Goal: Entertainment & Leisure: Consume media (video, audio)

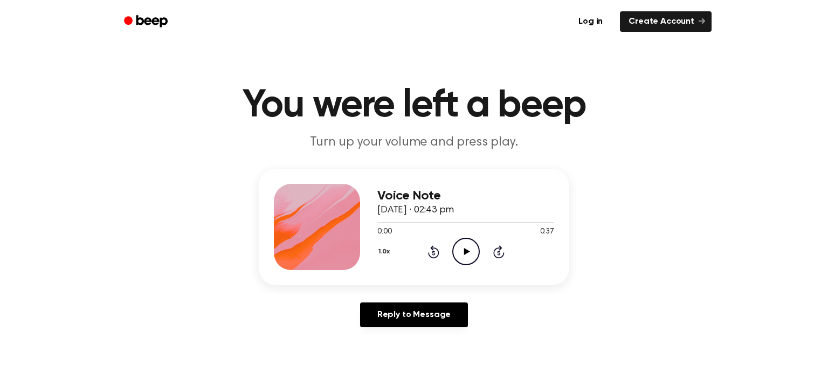
click at [464, 250] on icon at bounding box center [467, 251] width 6 height 7
click at [469, 243] on icon "Play Audio" at bounding box center [465, 251] width 27 height 27
click at [436, 250] on icon "Rewind 5 seconds" at bounding box center [434, 252] width 12 height 14
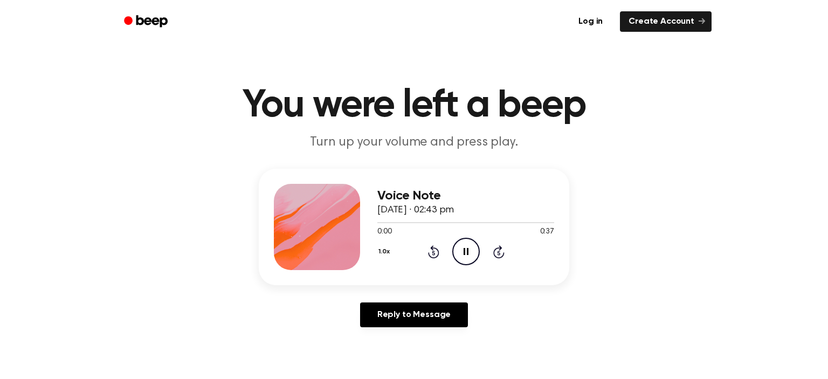
click at [436, 250] on icon "Rewind 5 seconds" at bounding box center [434, 252] width 12 height 14
click at [470, 249] on icon "Pause Audio" at bounding box center [465, 251] width 27 height 27
click at [470, 249] on icon "Play Audio" at bounding box center [465, 251] width 27 height 27
drag, startPoint x: 400, startPoint y: 221, endPoint x: 382, endPoint y: 223, distance: 18.5
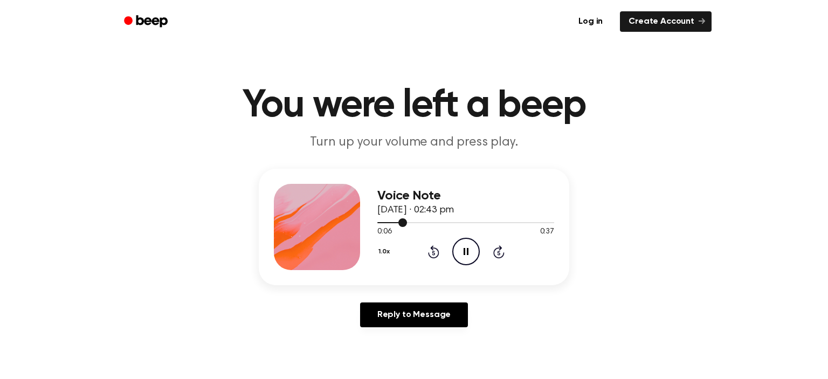
click at [382, 223] on div at bounding box center [392, 222] width 30 height 1
click at [382, 223] on div at bounding box center [381, 222] width 8 height 1
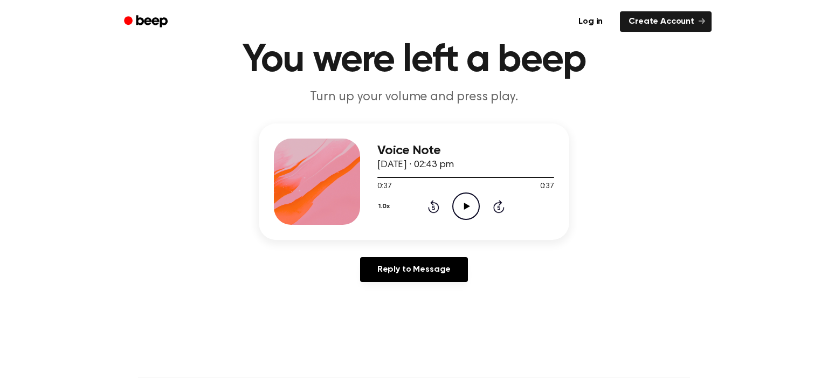
click at [463, 212] on icon "Play Audio" at bounding box center [465, 205] width 27 height 27
click at [463, 212] on icon "Pause Audio" at bounding box center [465, 205] width 27 height 27
click at [469, 210] on icon "Play Audio" at bounding box center [465, 205] width 27 height 27
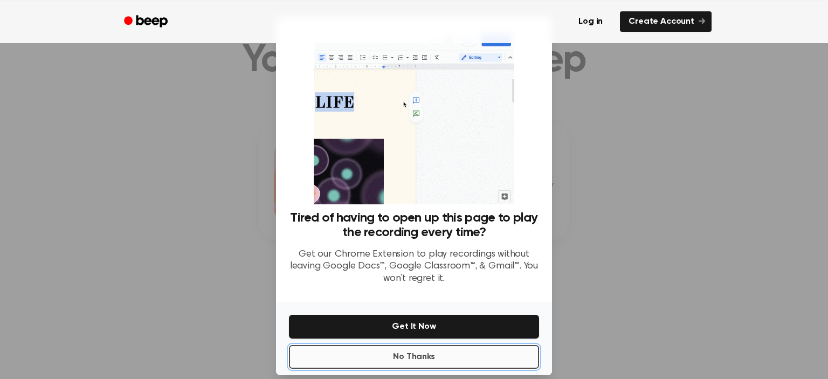
click at [426, 356] on button "No Thanks" at bounding box center [414, 357] width 250 height 24
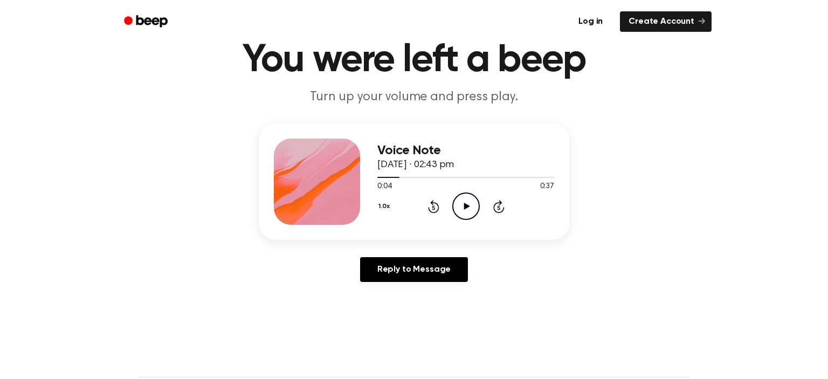
click at [462, 208] on icon "Play Audio" at bounding box center [465, 205] width 27 height 27
click at [466, 200] on icon "Pause Audio" at bounding box center [465, 205] width 27 height 27
drag, startPoint x: 416, startPoint y: 177, endPoint x: 407, endPoint y: 176, distance: 9.2
click at [407, 176] on div at bounding box center [465, 177] width 177 height 9
click at [462, 202] on icon "Play Audio" at bounding box center [465, 205] width 27 height 27
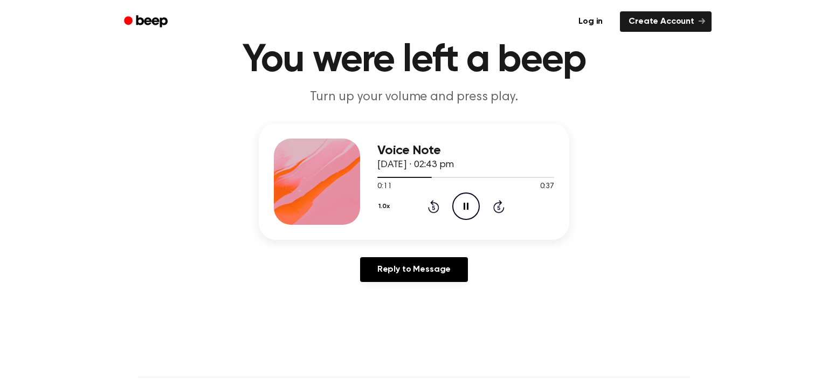
click at [469, 204] on icon "Pause Audio" at bounding box center [465, 205] width 27 height 27
click at [463, 213] on icon "Play Audio" at bounding box center [465, 205] width 27 height 27
click at [423, 174] on div at bounding box center [465, 177] width 177 height 9
drag, startPoint x: 445, startPoint y: 174, endPoint x: 357, endPoint y: 170, distance: 88.5
click at [357, 170] on div "Voice Note [DATE] · 02:43 pm 0:15 0:37 Your browser does not support the [objec…" at bounding box center [414, 181] width 311 height 116
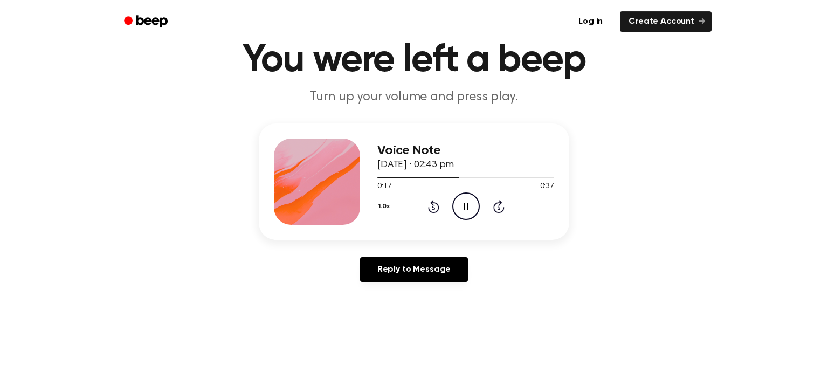
drag, startPoint x: 419, startPoint y: 190, endPoint x: 435, endPoint y: 214, distance: 28.9
click at [435, 214] on div "Voice Note [DATE] · 02:43 pm 0:17 0:37 Your browser does not support the [objec…" at bounding box center [465, 182] width 177 height 86
click at [433, 210] on icon "Rewind 5 seconds" at bounding box center [434, 206] width 12 height 14
click at [465, 208] on icon at bounding box center [466, 206] width 5 height 7
click at [465, 208] on icon at bounding box center [467, 206] width 6 height 7
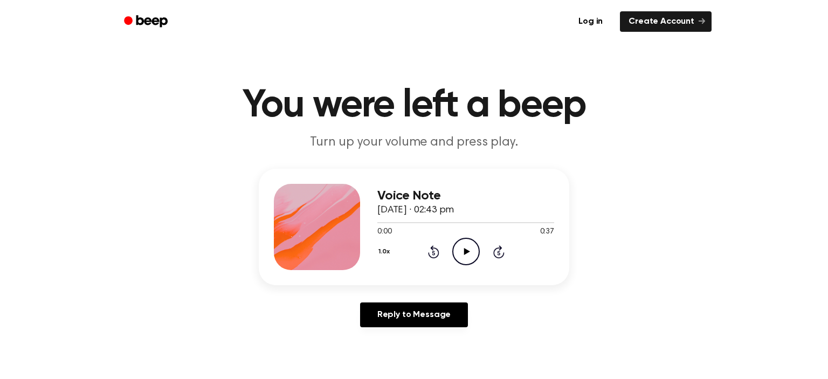
click at [467, 243] on icon "Play Audio" at bounding box center [465, 251] width 27 height 27
click at [456, 250] on icon "Play Audio" at bounding box center [465, 251] width 27 height 27
click at [468, 246] on icon "Play Audio" at bounding box center [465, 251] width 27 height 27
click at [458, 245] on icon "Play Audio" at bounding box center [465, 251] width 27 height 27
click at [467, 251] on icon at bounding box center [466, 251] width 5 height 7
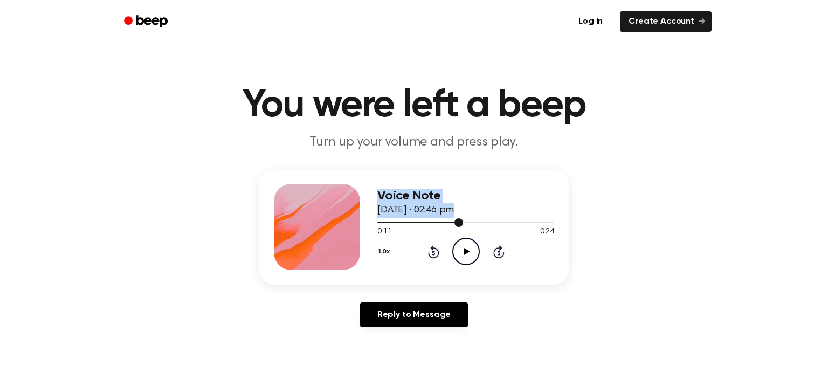
drag, startPoint x: 462, startPoint y: 225, endPoint x: 364, endPoint y: 223, distance: 98.1
click at [364, 223] on div "Voice Note 26 September 2025 · 02:46 pm 0:11 0:24 Your browser does not support…" at bounding box center [414, 227] width 311 height 116
click at [381, 222] on div at bounding box center [420, 222] width 86 height 1
click at [381, 222] on div at bounding box center [380, 222] width 7 height 1
click at [463, 254] on icon "Play Audio" at bounding box center [465, 251] width 27 height 27
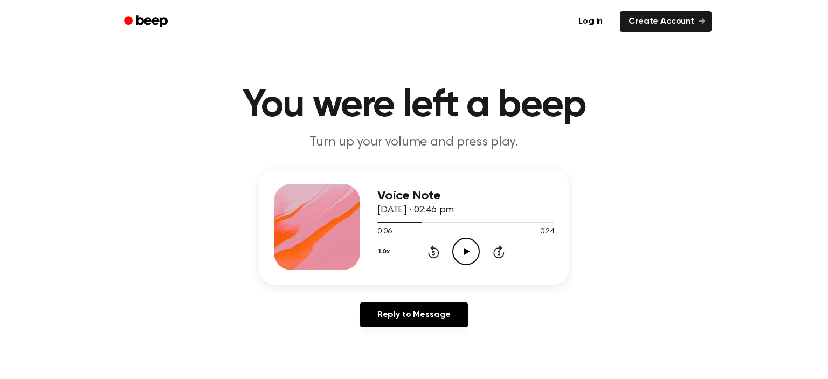
click at [461, 251] on icon "Play Audio" at bounding box center [465, 251] width 27 height 27
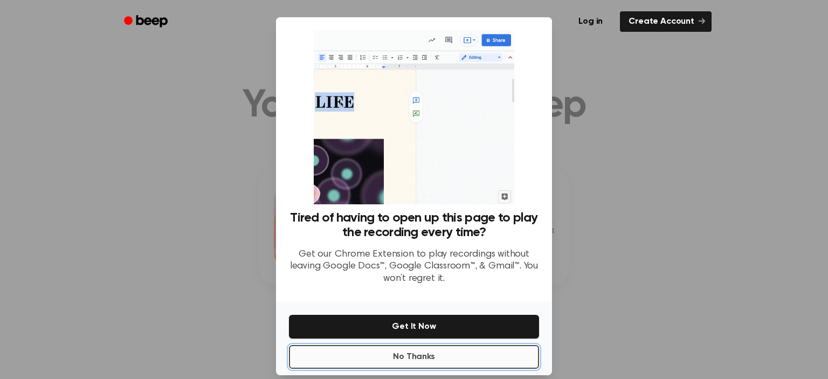
click at [378, 361] on button "No Thanks" at bounding box center [414, 357] width 250 height 24
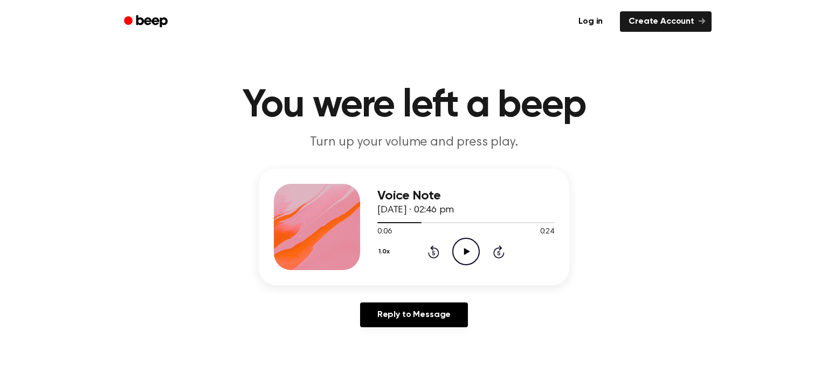
click at [473, 255] on icon "Play Audio" at bounding box center [465, 251] width 27 height 27
click at [466, 251] on icon "Pause Audio" at bounding box center [465, 251] width 27 height 27
click at [459, 247] on icon "Play Audio" at bounding box center [465, 251] width 27 height 27
click at [473, 246] on icon "Pause Audio" at bounding box center [465, 251] width 27 height 27
click at [474, 253] on icon "Play Audio" at bounding box center [465, 251] width 27 height 27
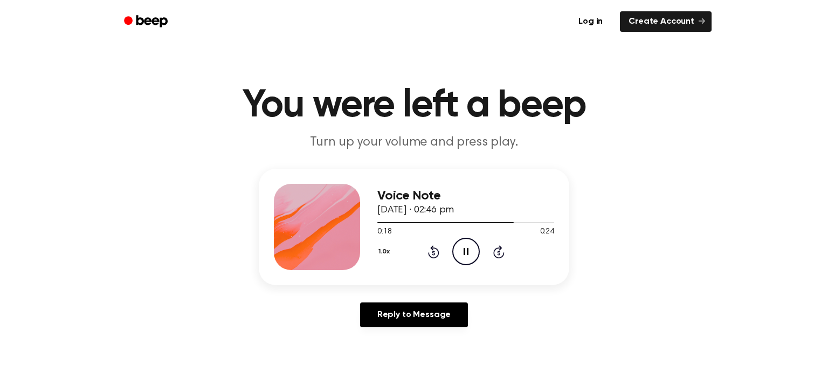
click at [465, 256] on icon "Pause Audio" at bounding box center [465, 251] width 27 height 27
click at [463, 248] on icon "Play Audio" at bounding box center [465, 251] width 27 height 27
